Goal: Task Accomplishment & Management: Use online tool/utility

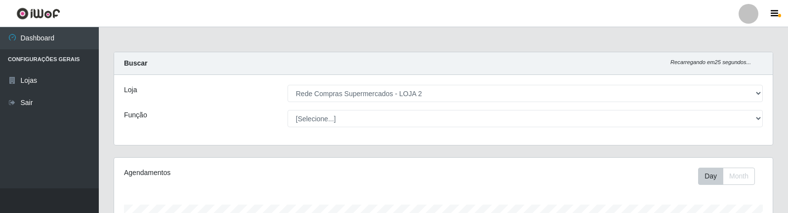
select select "161"
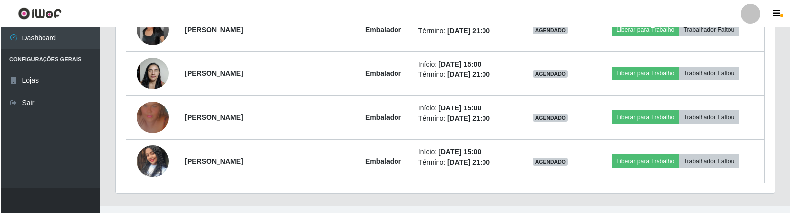
scroll to position [707, 0]
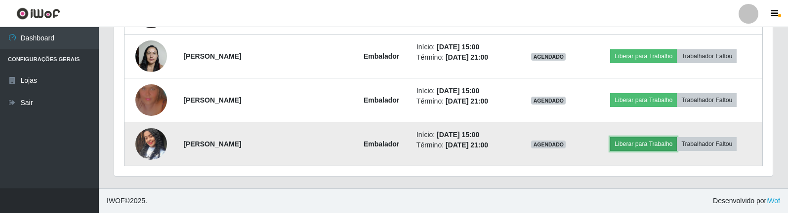
click at [646, 145] on button "Liberar para Trabalho" at bounding box center [643, 144] width 67 height 14
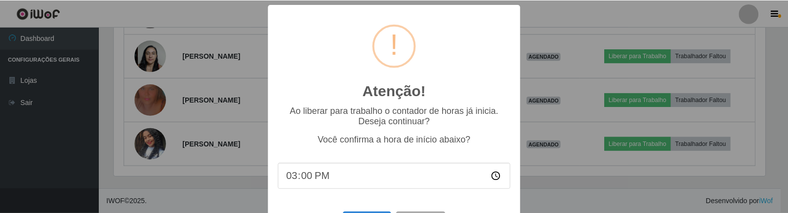
scroll to position [43, 0]
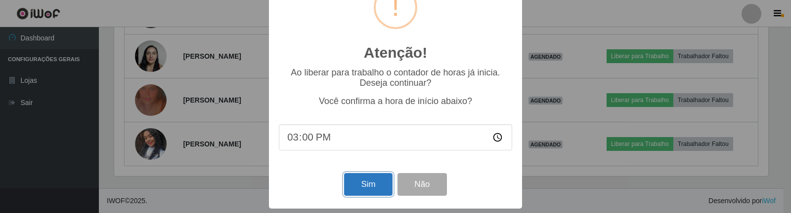
click at [377, 190] on button "Sim" at bounding box center [368, 184] width 48 height 23
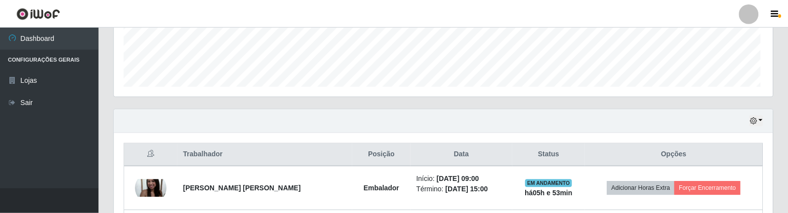
scroll to position [205, 654]
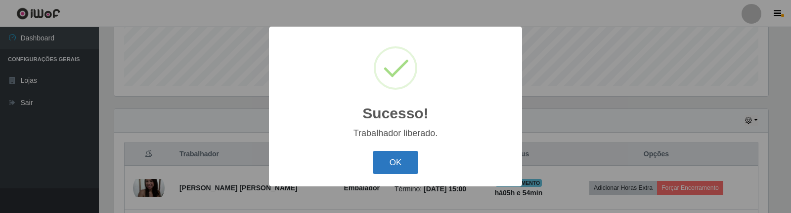
click at [396, 156] on button "OK" at bounding box center [396, 162] width 46 height 23
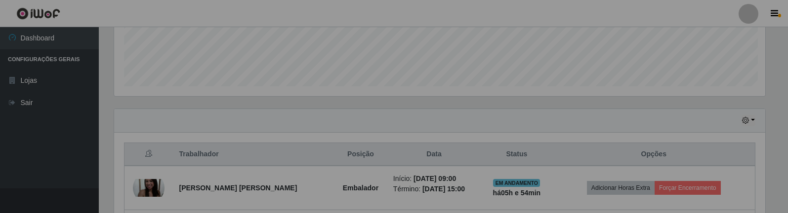
scroll to position [205, 659]
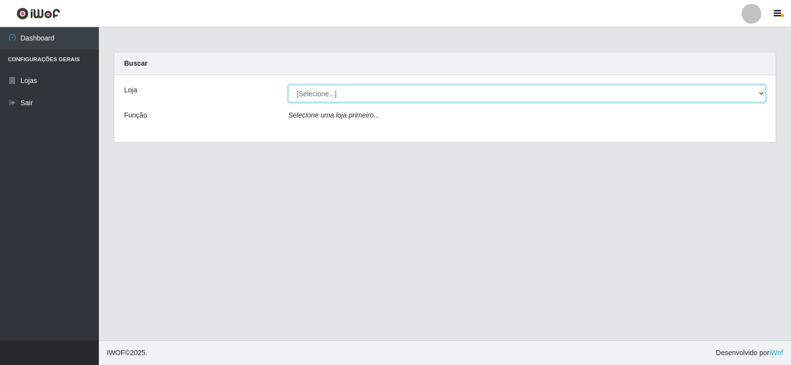
click at [460, 96] on select "[Selecione...] Rede Compras Supermercados - LOJA 2" at bounding box center [526, 93] width 477 height 17
select select "161"
click at [288, 85] on select "[Selecione...] Rede Compras Supermercados - LOJA 2" at bounding box center [526, 93] width 477 height 17
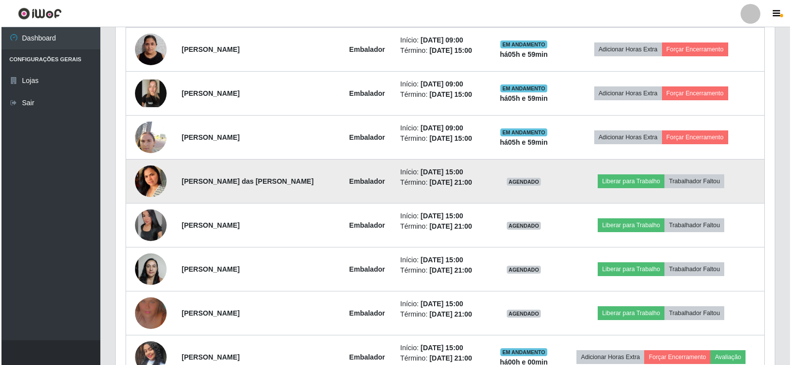
scroll to position [494, 0]
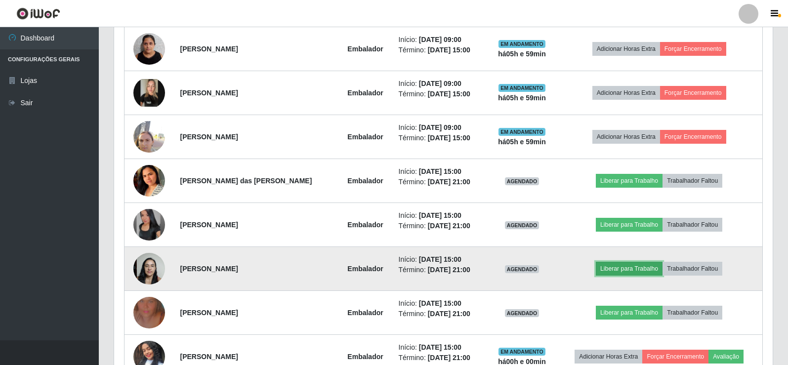
click at [627, 264] on button "Liberar para Trabalho" at bounding box center [629, 269] width 67 height 14
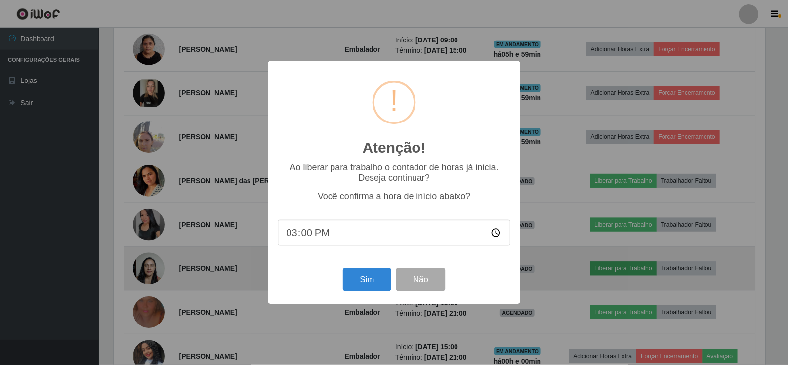
scroll to position [205, 654]
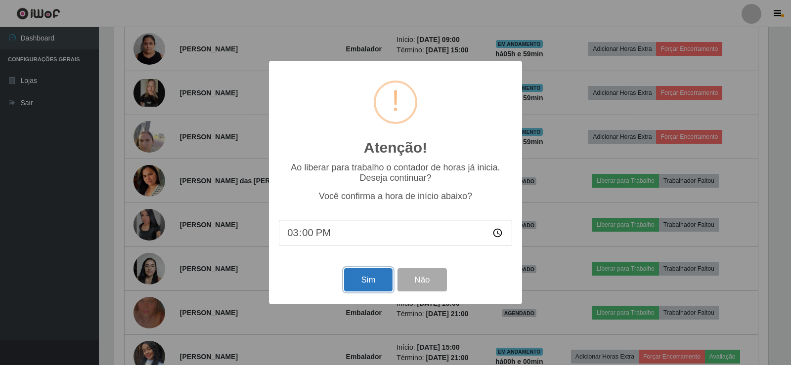
click at [363, 283] on button "Sim" at bounding box center [368, 279] width 48 height 23
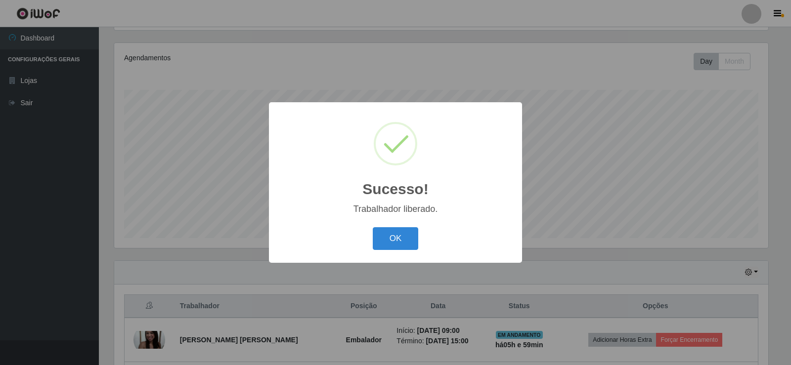
click at [413, 227] on div "OK Cancel" at bounding box center [395, 238] width 233 height 28
click at [398, 238] on button "OK" at bounding box center [396, 238] width 46 height 23
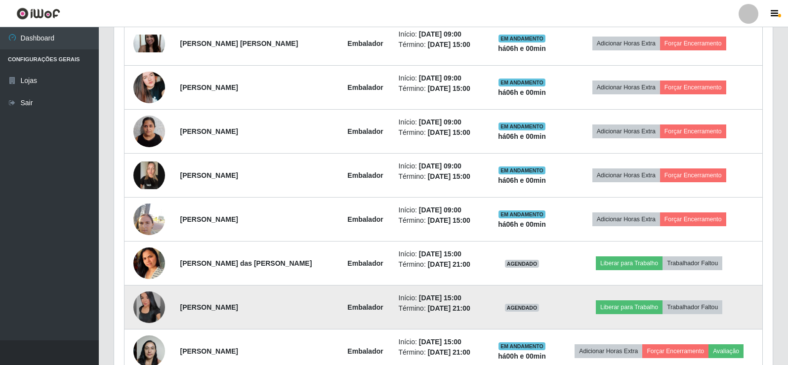
scroll to position [461, 0]
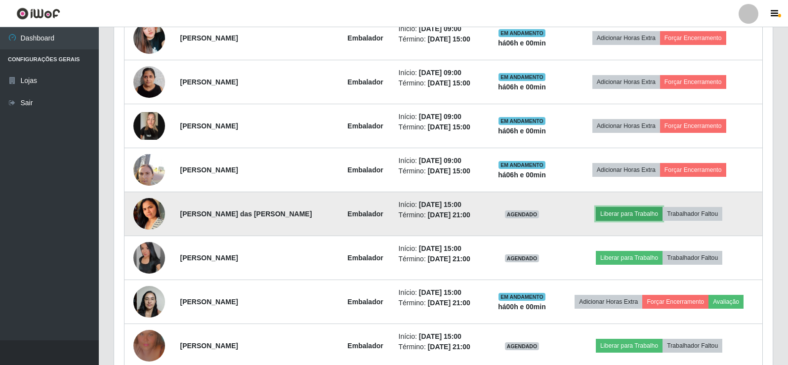
click at [630, 214] on button "Liberar para Trabalho" at bounding box center [629, 214] width 67 height 14
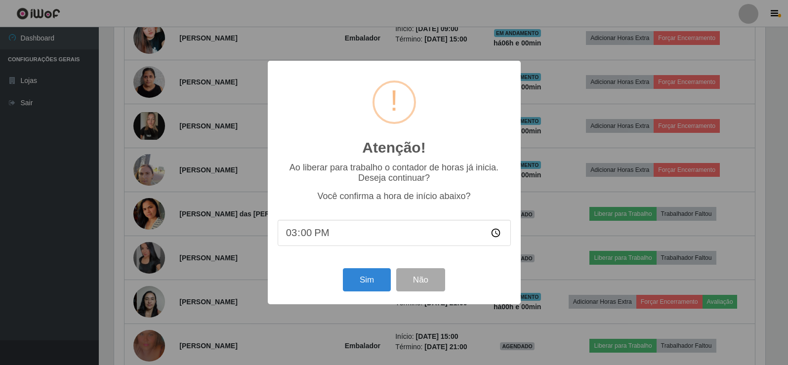
scroll to position [205, 654]
click at [360, 282] on button "Sim" at bounding box center [368, 279] width 48 height 23
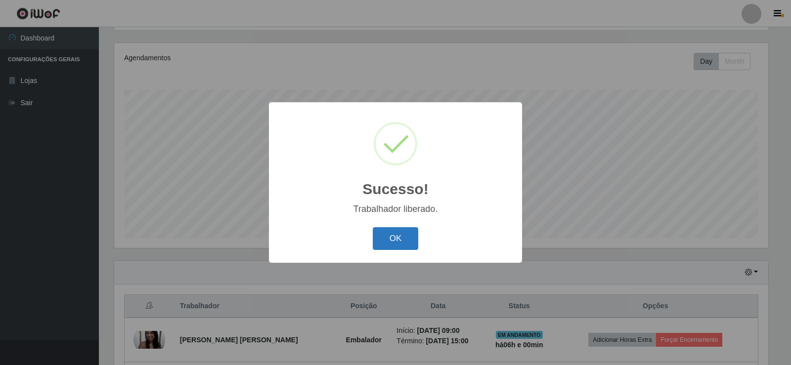
click at [392, 237] on button "OK" at bounding box center [396, 238] width 46 height 23
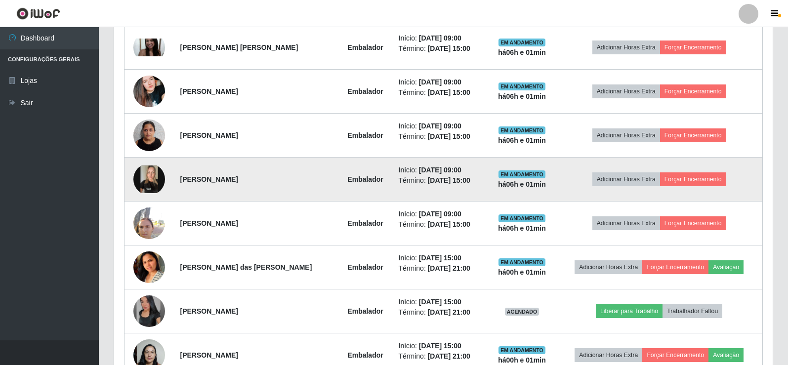
scroll to position [362, 0]
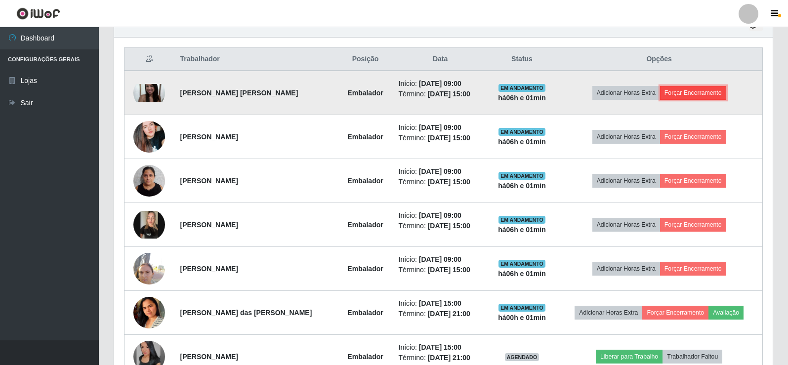
click at [681, 89] on button "Forçar Encerramento" at bounding box center [693, 93] width 66 height 14
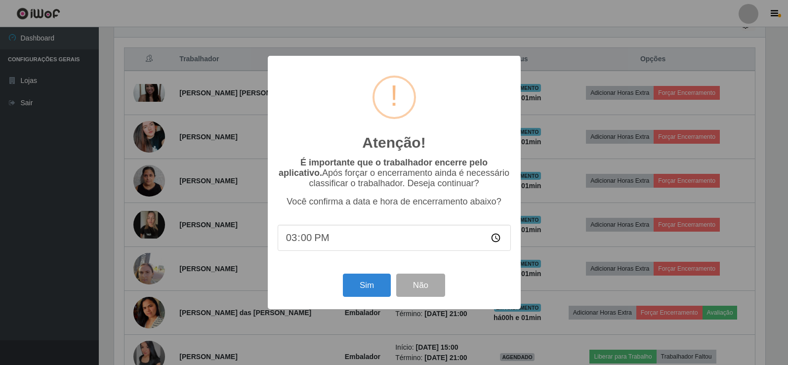
scroll to position [205, 654]
click at [364, 287] on button "Sim" at bounding box center [368, 285] width 48 height 23
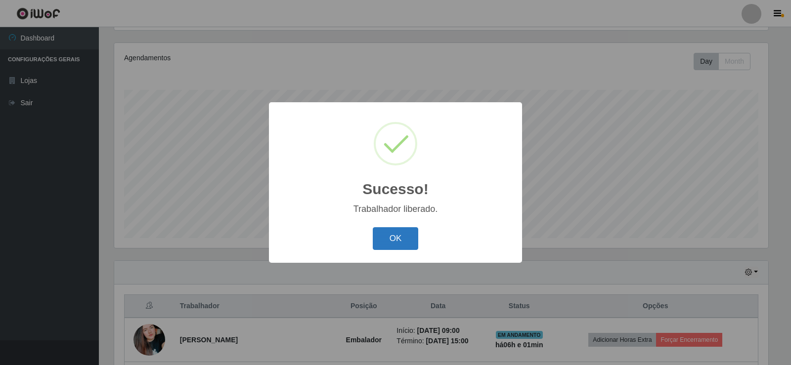
click at [399, 244] on button "OK" at bounding box center [396, 238] width 46 height 23
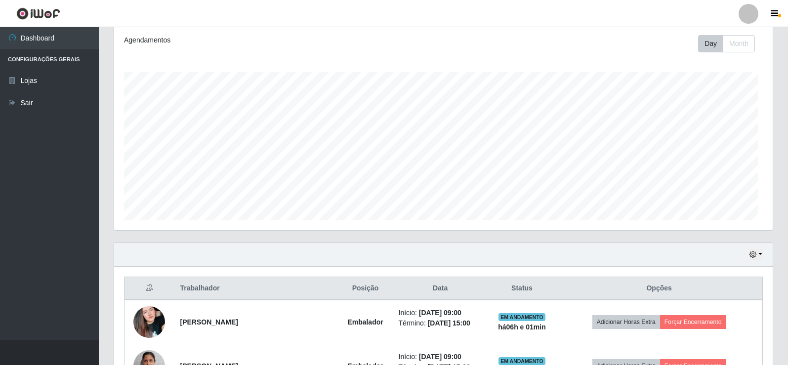
scroll to position [165, 0]
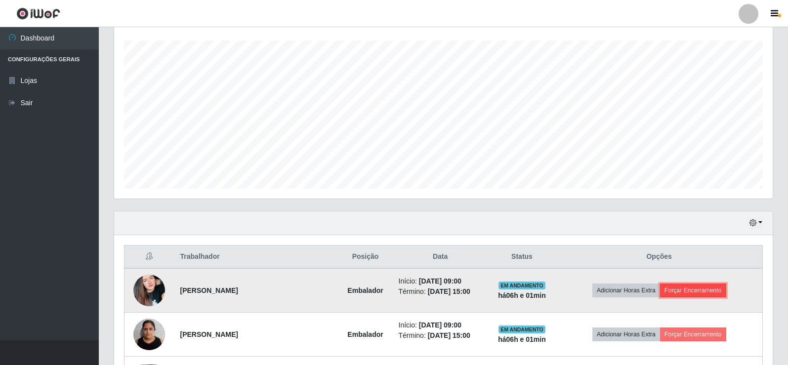
click at [681, 287] on button "Forçar Encerramento" at bounding box center [693, 291] width 66 height 14
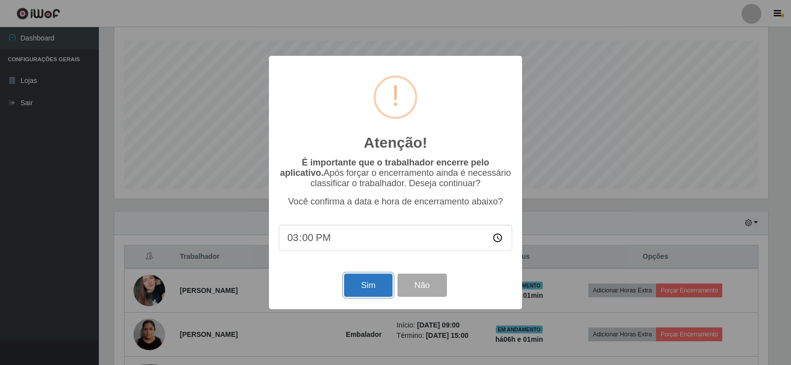
click at [364, 288] on button "Sim" at bounding box center [368, 285] width 48 height 23
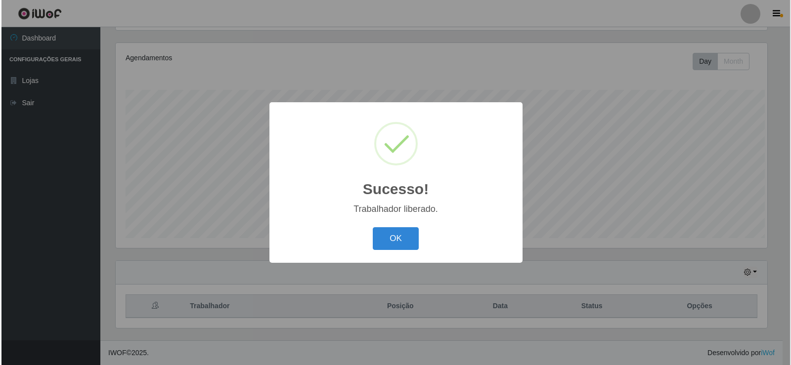
scroll to position [0, 0]
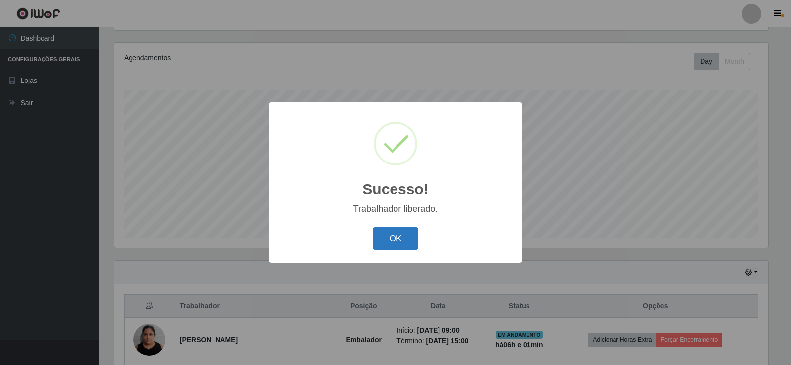
click at [392, 246] on button "OK" at bounding box center [396, 238] width 46 height 23
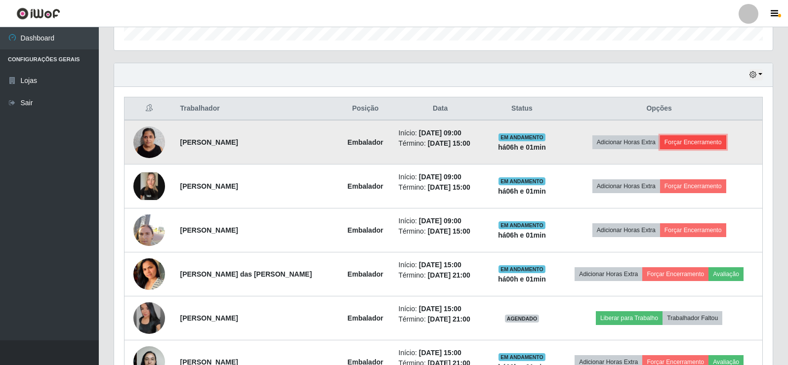
click at [677, 145] on button "Forçar Encerramento" at bounding box center [693, 142] width 66 height 14
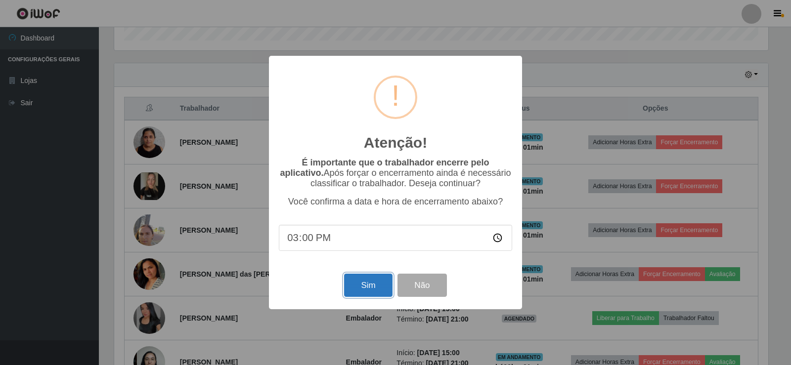
click at [357, 293] on button "Sim" at bounding box center [368, 285] width 48 height 23
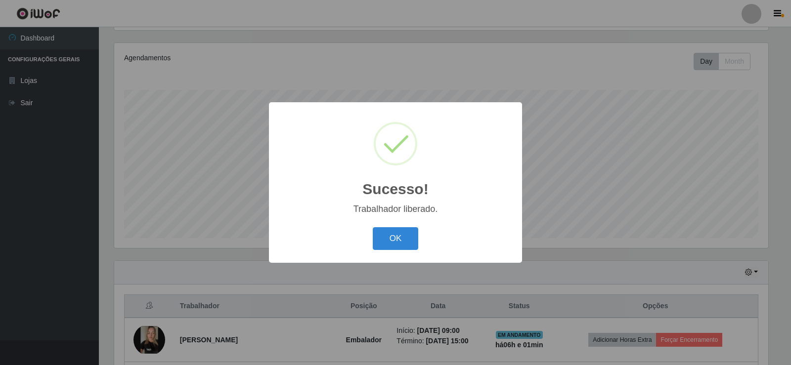
click at [422, 237] on div "OK Cancel" at bounding box center [395, 238] width 233 height 28
drag, startPoint x: 407, startPoint y: 240, endPoint x: 463, endPoint y: 231, distance: 56.5
click at [406, 240] on button "OK" at bounding box center [396, 238] width 46 height 23
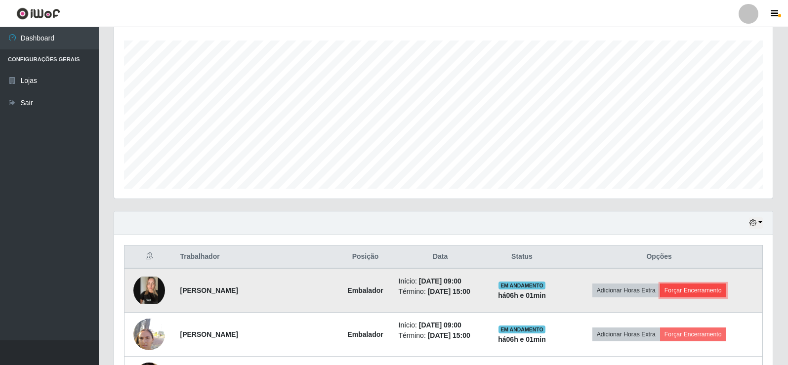
click at [682, 293] on button "Forçar Encerramento" at bounding box center [693, 291] width 66 height 14
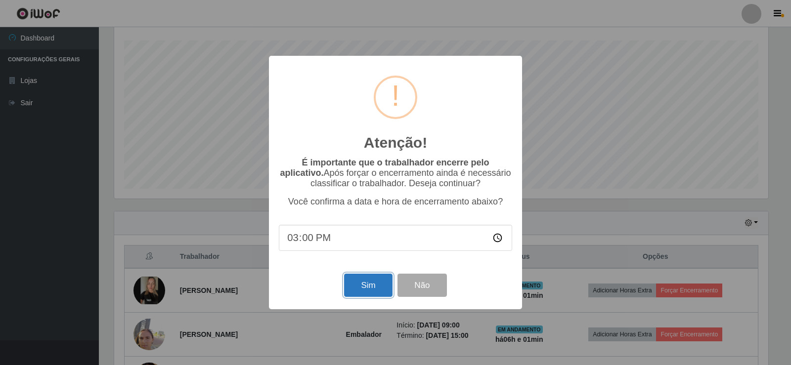
click at [376, 280] on button "Sim" at bounding box center [368, 285] width 48 height 23
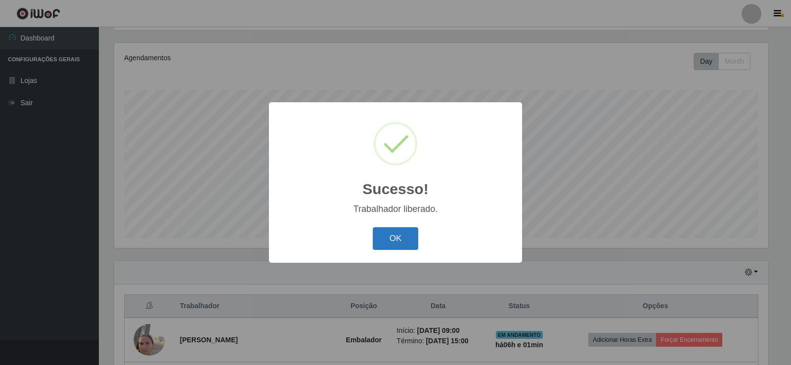
click at [393, 236] on button "OK" at bounding box center [396, 238] width 46 height 23
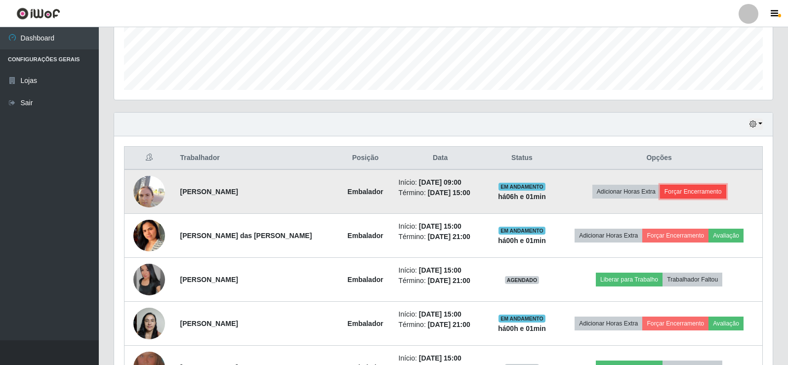
click at [673, 185] on button "Forçar Encerramento" at bounding box center [693, 192] width 66 height 14
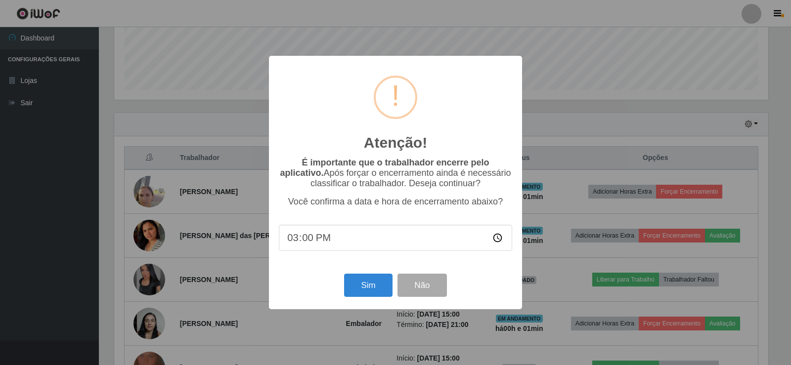
click at [377, 275] on div "Sim Não" at bounding box center [395, 285] width 233 height 28
click at [374, 281] on button "Sim" at bounding box center [368, 285] width 48 height 23
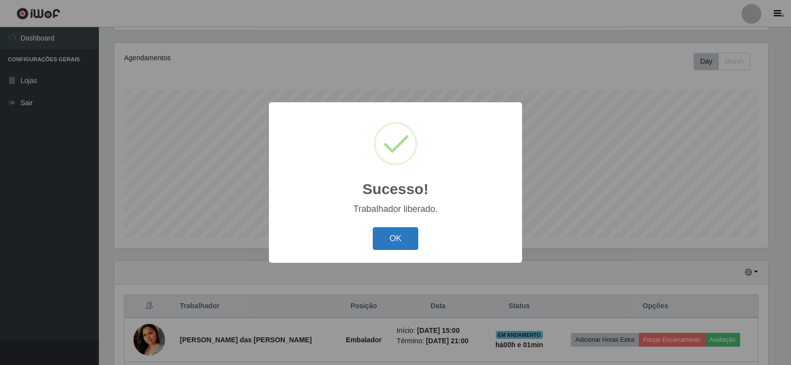
click at [389, 238] on button "OK" at bounding box center [396, 238] width 46 height 23
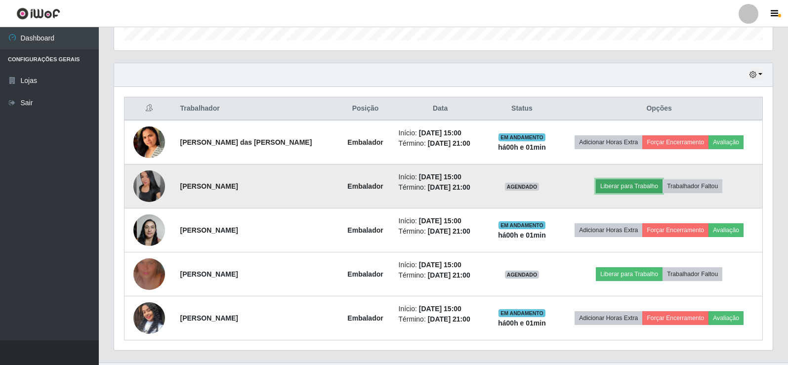
click at [621, 182] on button "Liberar para Trabalho" at bounding box center [629, 186] width 67 height 14
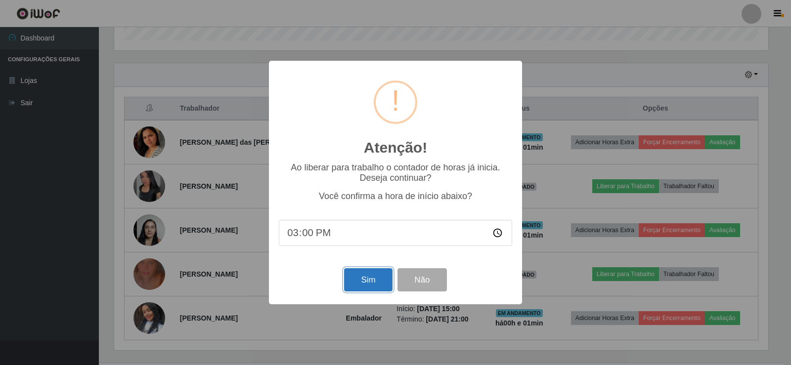
click at [360, 287] on button "Sim" at bounding box center [368, 279] width 48 height 23
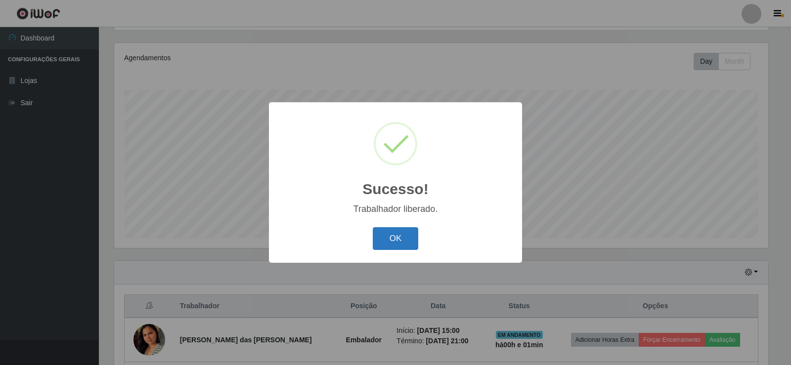
click at [404, 232] on button "OK" at bounding box center [396, 238] width 46 height 23
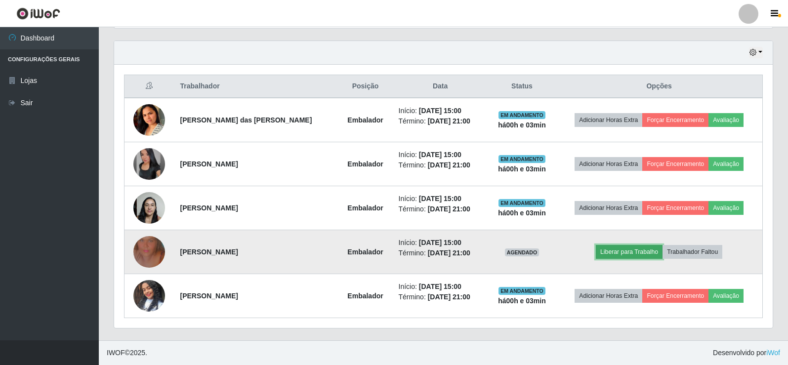
click at [623, 250] on button "Liberar para Trabalho" at bounding box center [629, 252] width 67 height 14
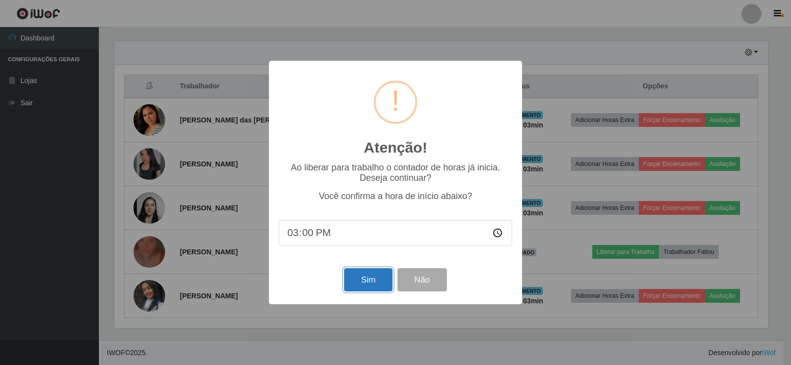
click at [365, 281] on button "Sim" at bounding box center [368, 279] width 48 height 23
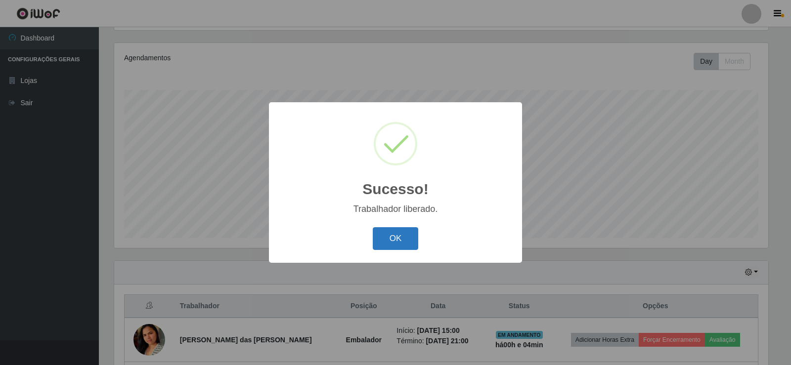
click at [384, 241] on button "OK" at bounding box center [396, 238] width 46 height 23
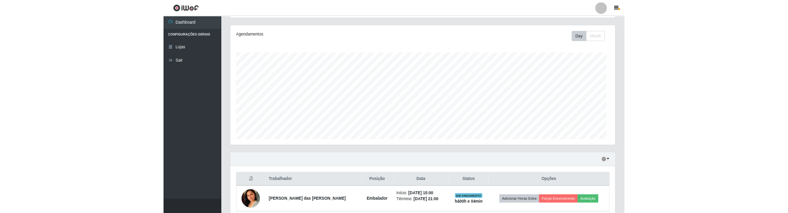
scroll to position [205, 659]
